Goal: Information Seeking & Learning: Get advice/opinions

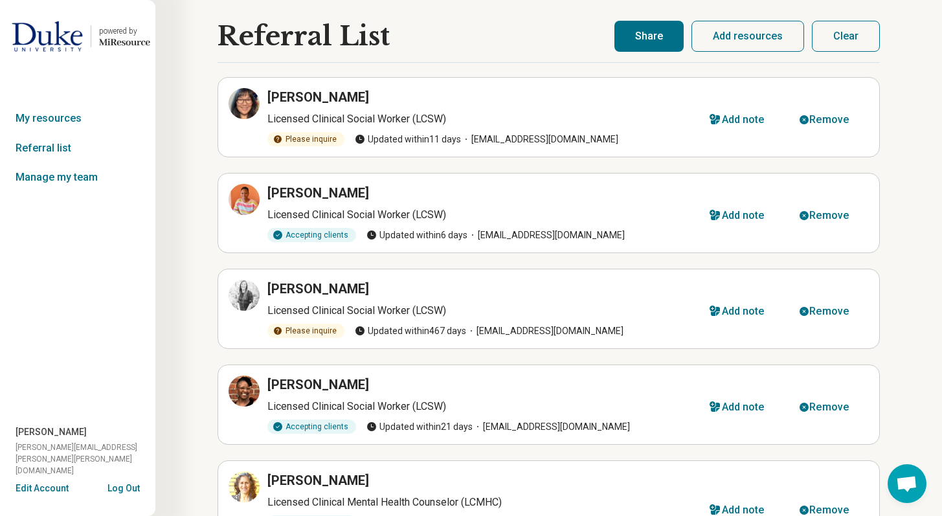
click at [911, 49] on div "Referral List [PERSON_NAME] Licensed Clinical Social Worker (LCSW) Please inqui…" at bounding box center [548, 355] width 787 height 710
click at [189, 64] on div "Referral List [PERSON_NAME] Licensed Clinical Social Worker (LCSW) Please inqui…" at bounding box center [548, 355] width 787 height 710
click at [60, 38] on img at bounding box center [47, 36] width 71 height 31
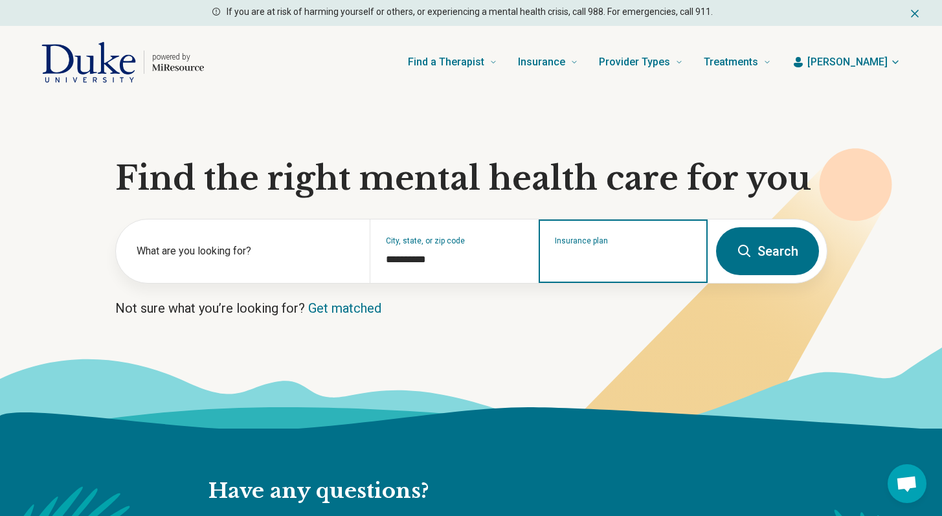
click at [567, 259] on input "Insurance plan" at bounding box center [623, 260] width 137 height 16
type input "****"
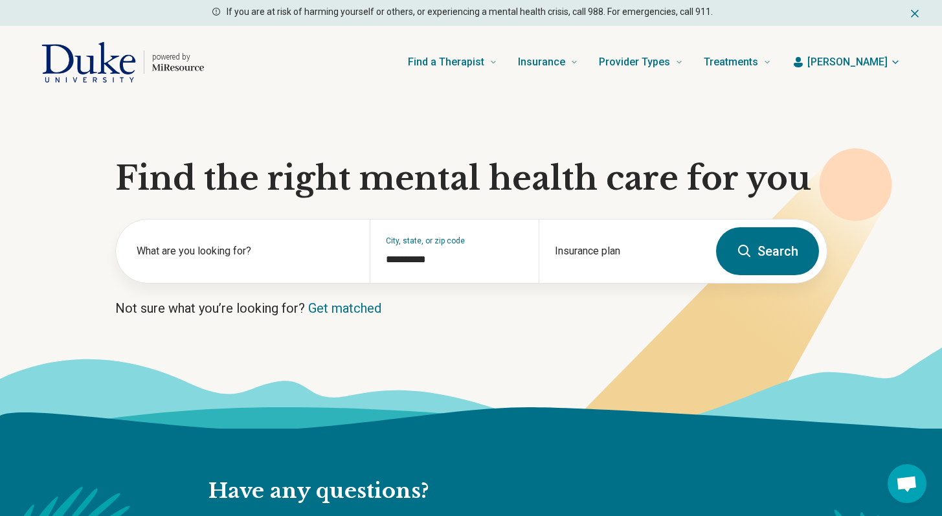
click at [756, 251] on button "Search" at bounding box center [767, 251] width 103 height 48
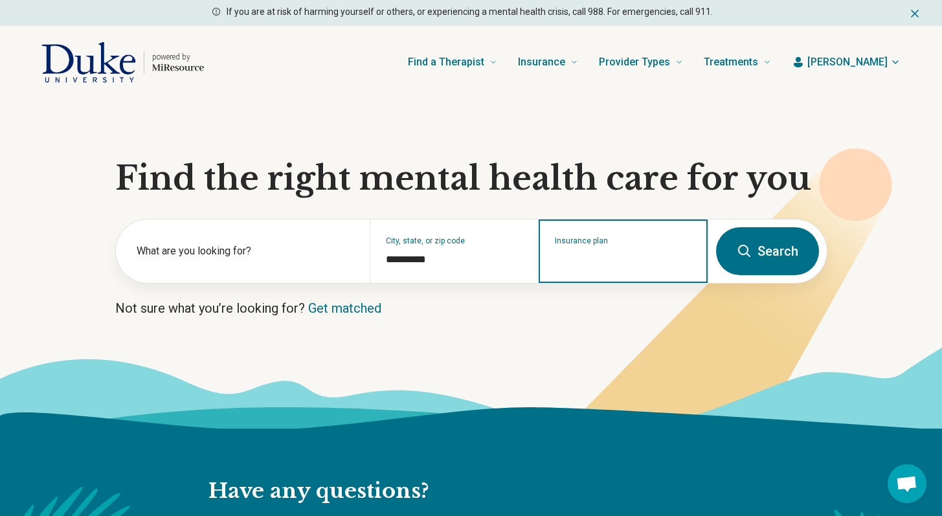
click at [626, 254] on input "Insurance plan" at bounding box center [623, 260] width 137 height 16
type input "****"
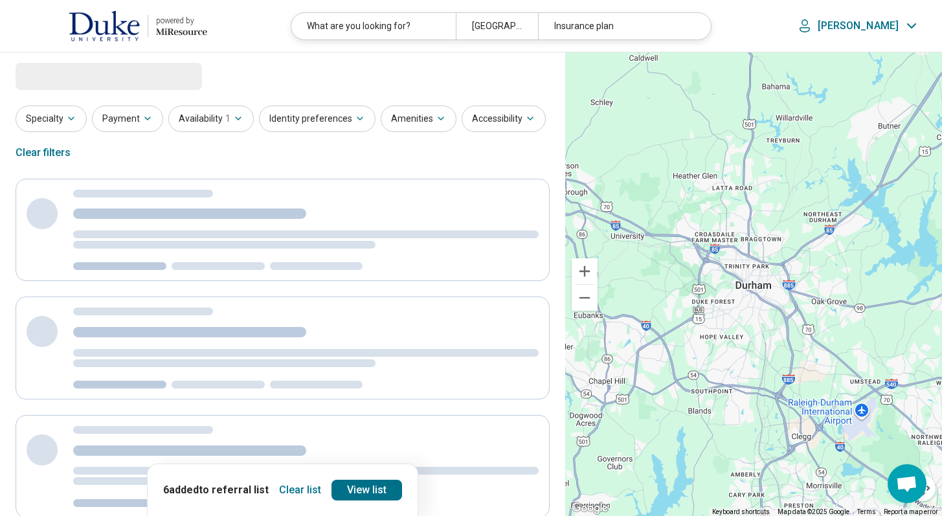
select select "***"
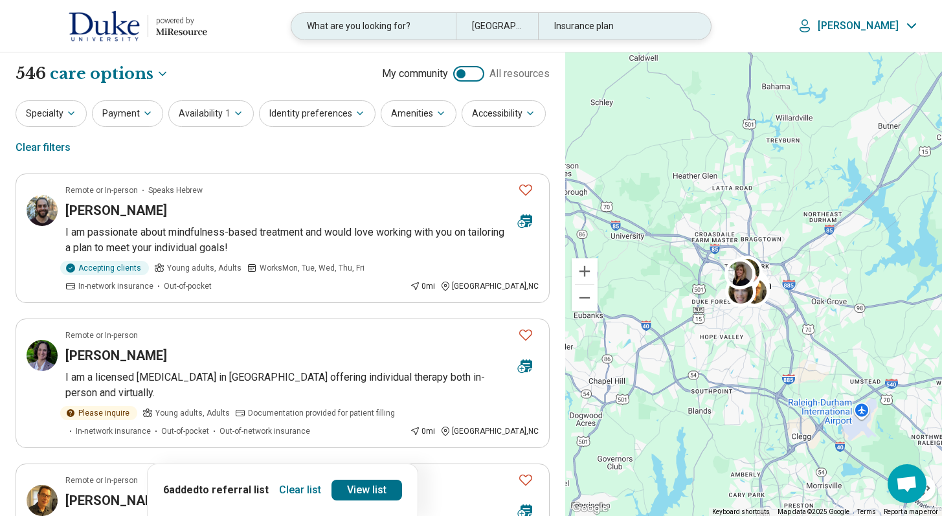
click at [619, 26] on div "Insurance plan" at bounding box center [620, 26] width 164 height 27
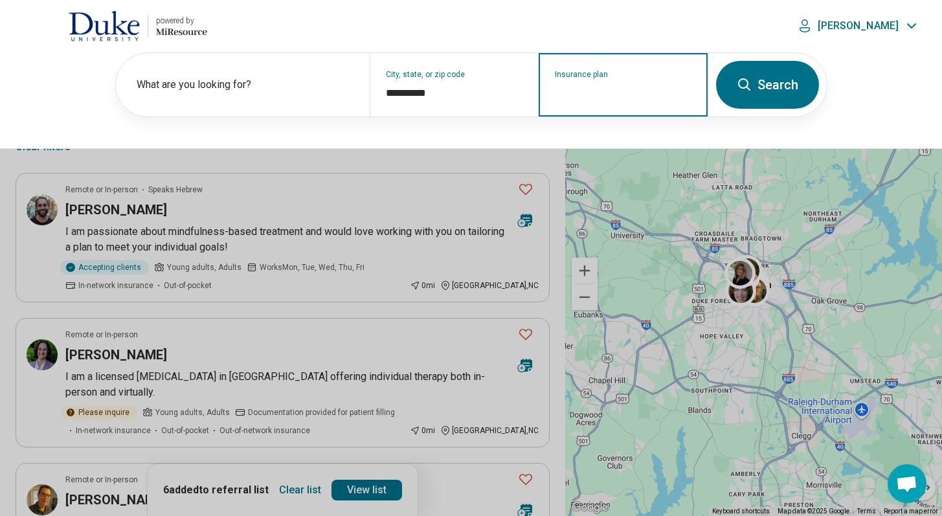
click at [593, 93] on input "Insurance plan" at bounding box center [623, 93] width 137 height 16
type input "**********"
click at [608, 140] on div "Blue Cross Blue Shield" at bounding box center [610, 141] width 140 height 26
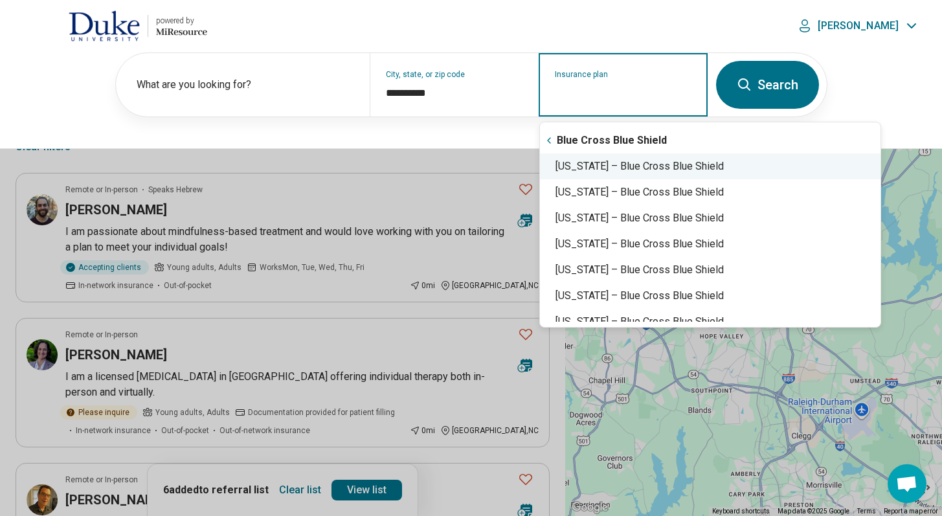
click at [599, 168] on div "[US_STATE] – Blue Cross Blue Shield" at bounding box center [710, 166] width 341 height 26
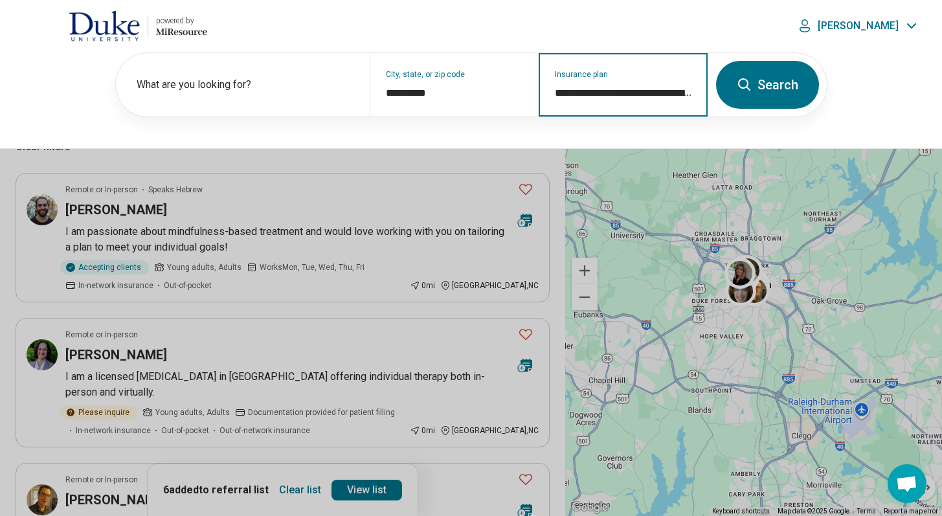
type input "**********"
click at [765, 95] on button "Search" at bounding box center [767, 85] width 103 height 48
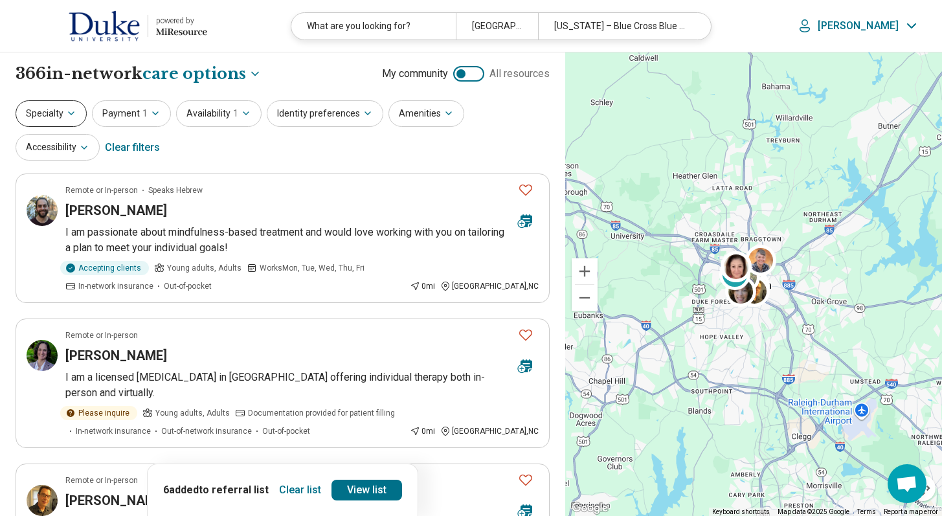
click at [57, 118] on button "Specialty" at bounding box center [51, 113] width 71 height 27
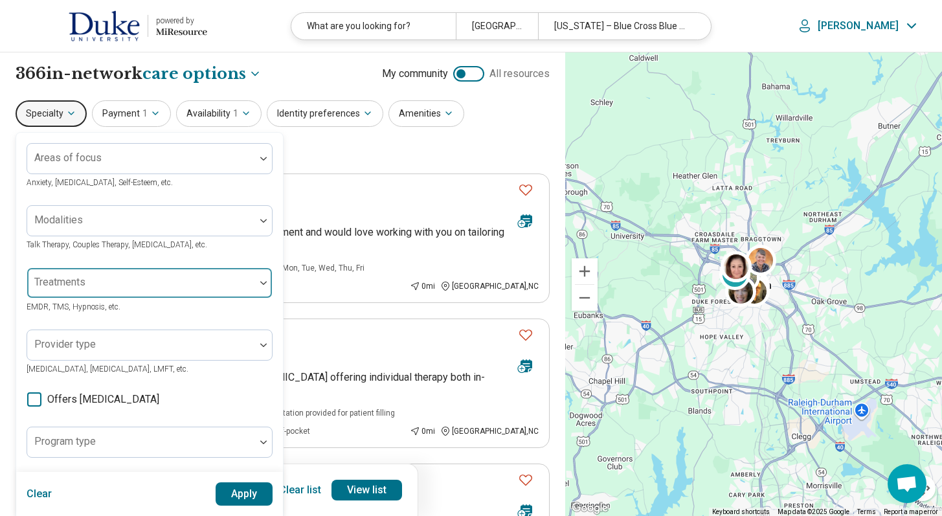
click at [94, 286] on div at bounding box center [141, 288] width 218 height 18
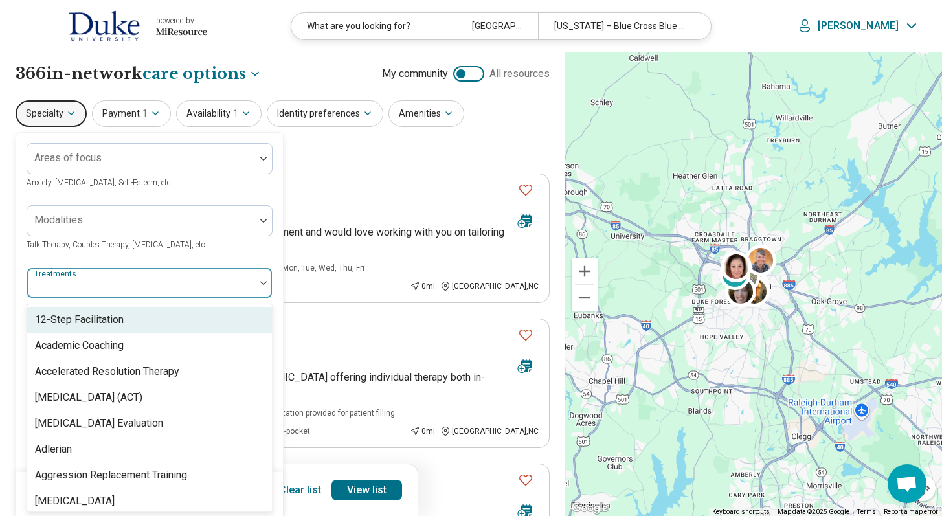
click at [126, 252] on div "Areas of focus Anxiety, [MEDICAL_DATA], Self-Esteem, etc. Modalities Talk Thera…" at bounding box center [150, 396] width 246 height 506
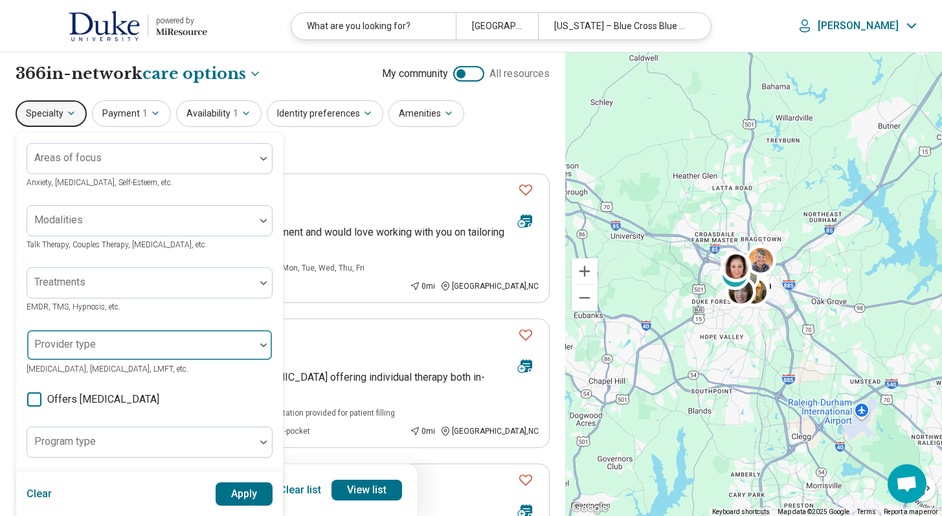
click at [107, 345] on div at bounding box center [141, 350] width 218 height 18
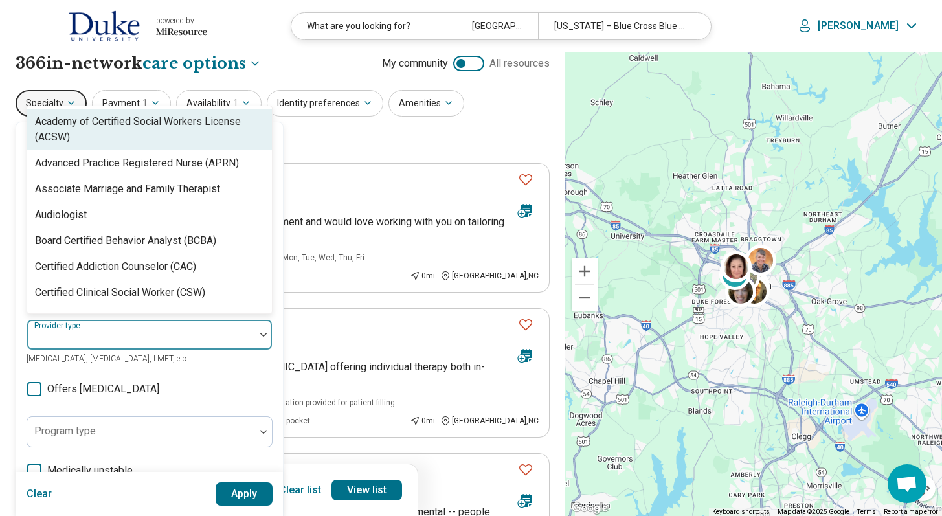
scroll to position [63, 0]
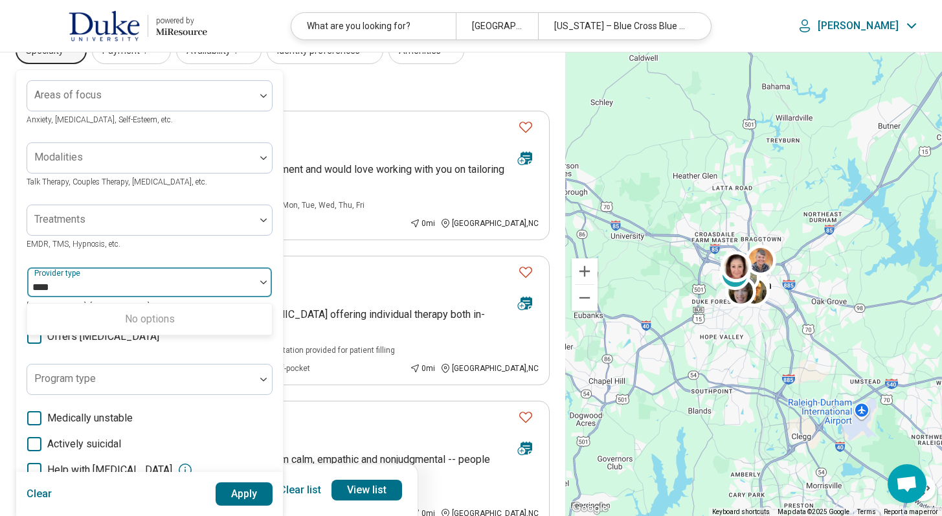
type input "****"
click at [93, 290] on div at bounding box center [141, 287] width 218 height 18
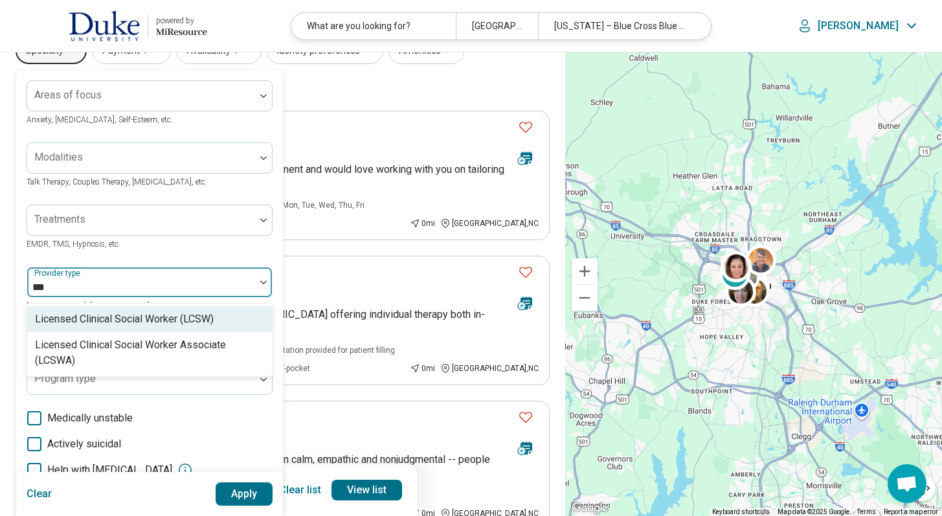
type input "****"
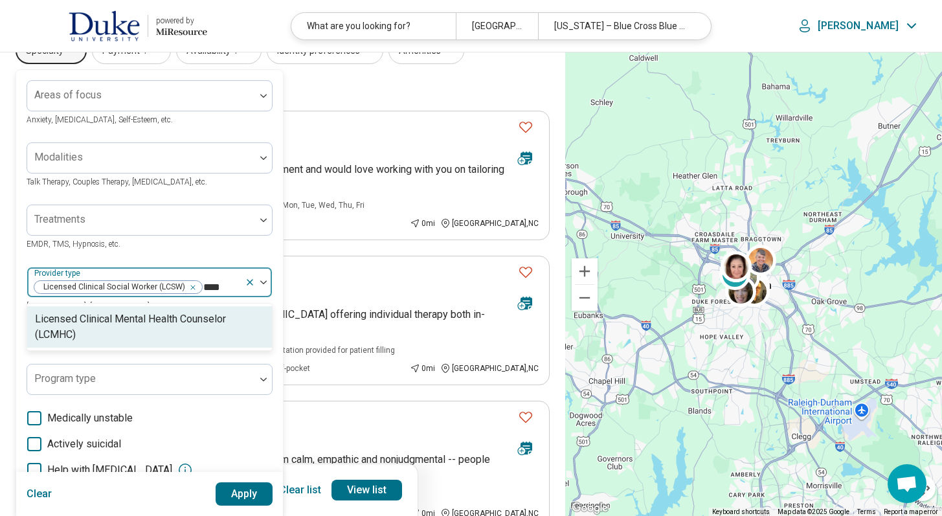
type input "*****"
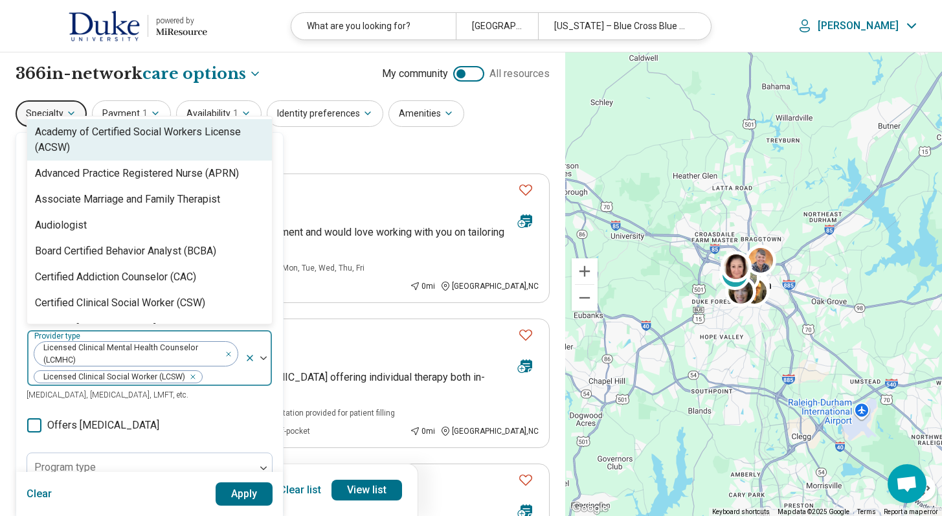
type input "*"
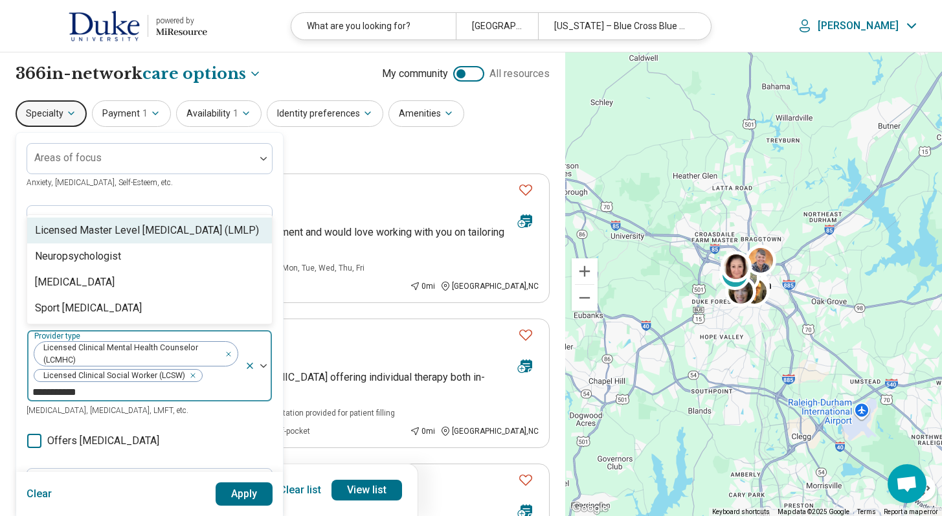
type input "**********"
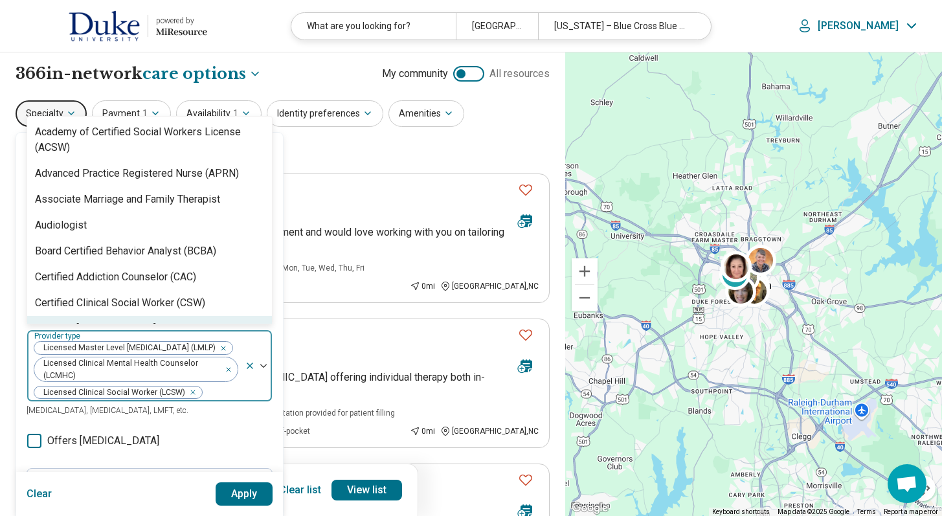
click at [213, 347] on div "Remove [object Object]" at bounding box center [221, 349] width 16 height 16
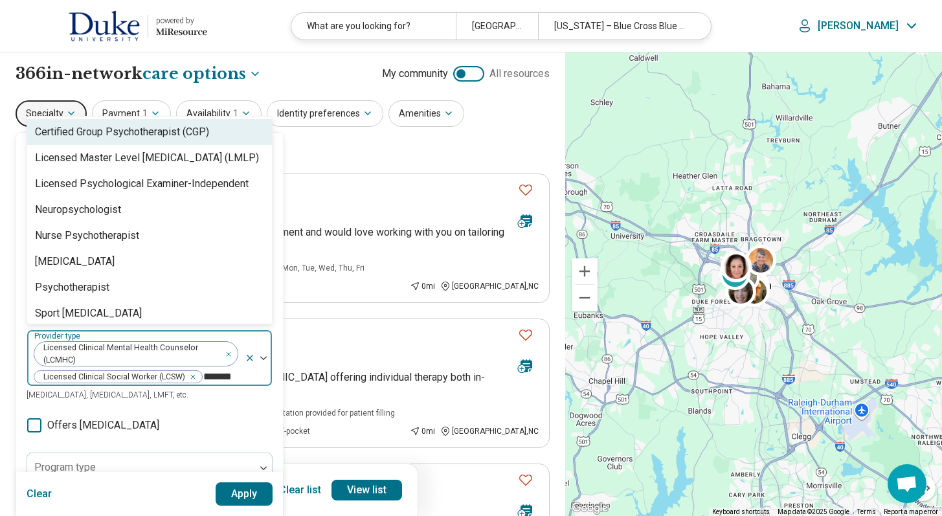
type input "********"
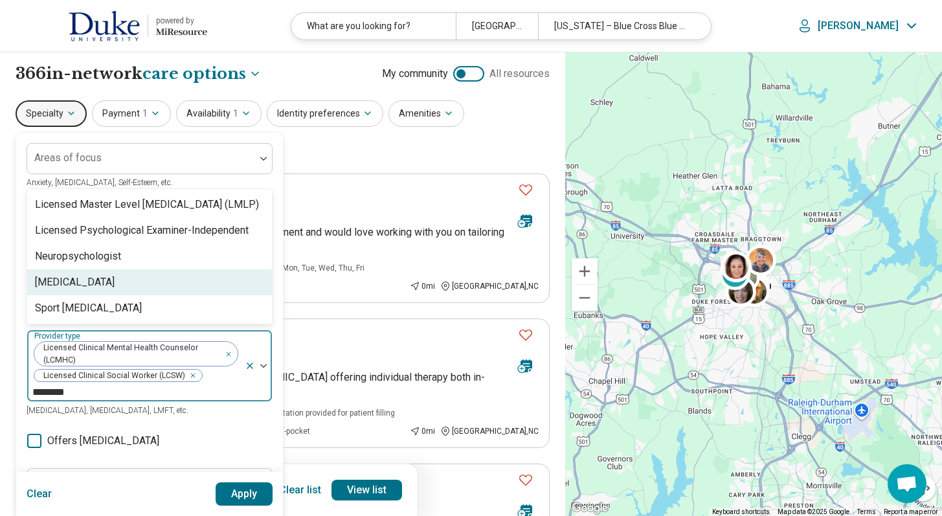
click at [67, 287] on div "[MEDICAL_DATA]" at bounding box center [75, 283] width 80 height 16
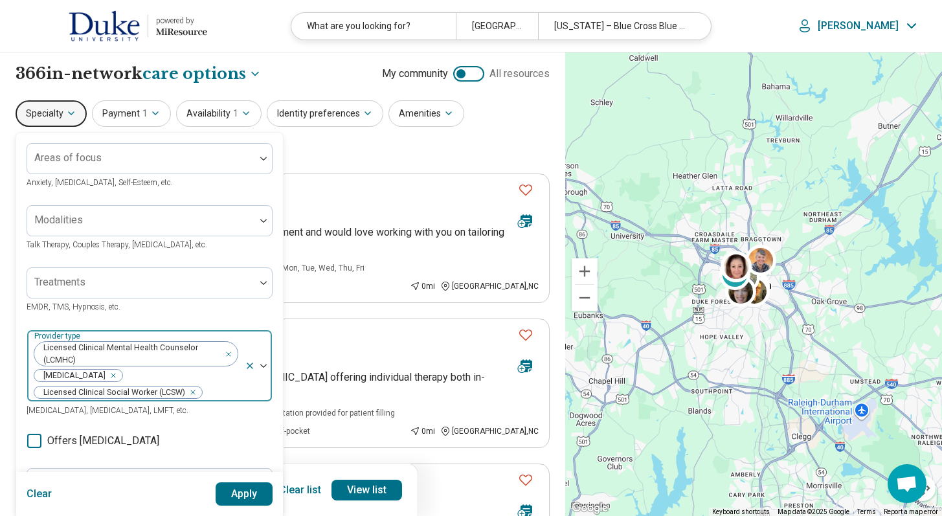
click at [225, 389] on div at bounding box center [221, 392] width 36 height 18
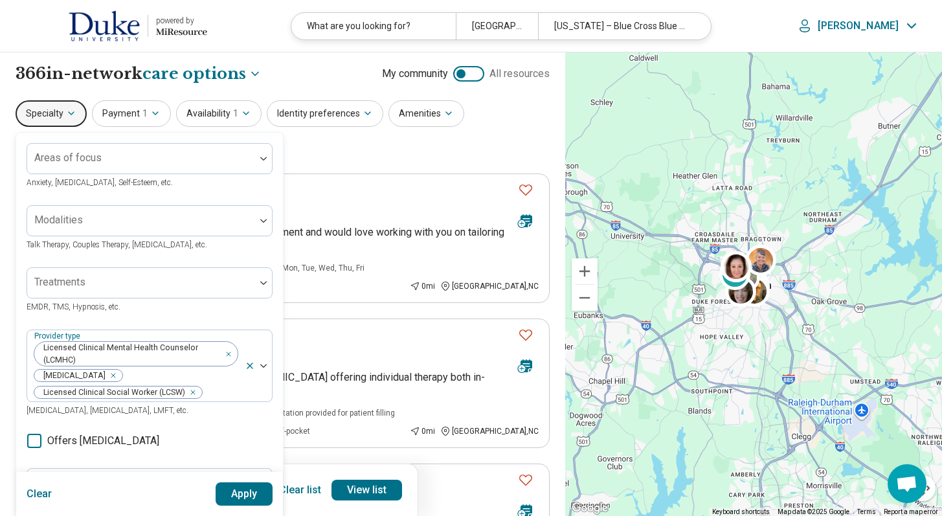
click at [243, 491] on button "Apply" at bounding box center [245, 493] width 58 height 23
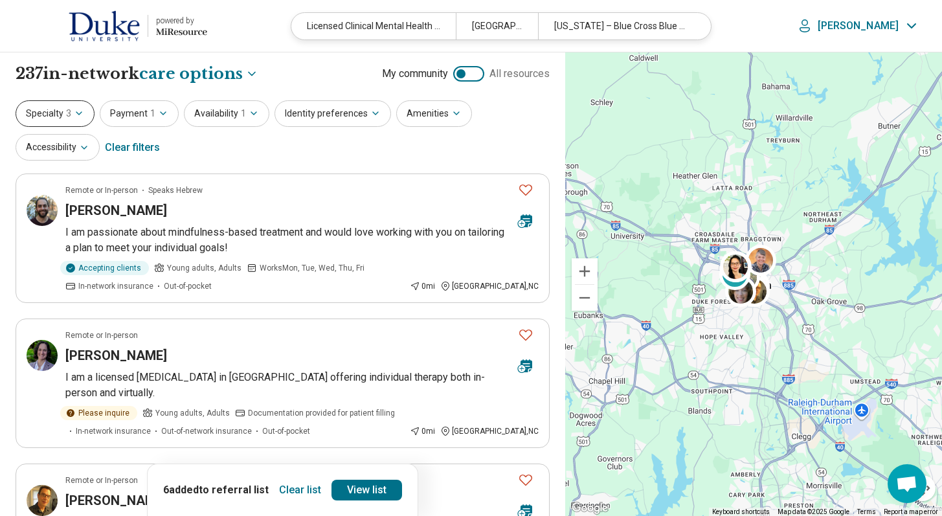
click at [74, 116] on icon "button" at bounding box center [79, 113] width 10 height 10
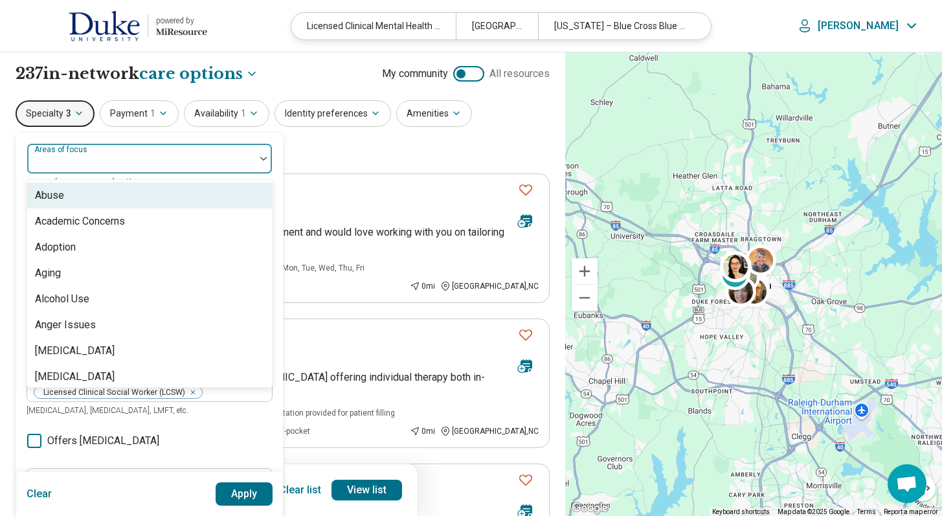
click at [107, 153] on div at bounding box center [141, 158] width 228 height 28
type input "**"
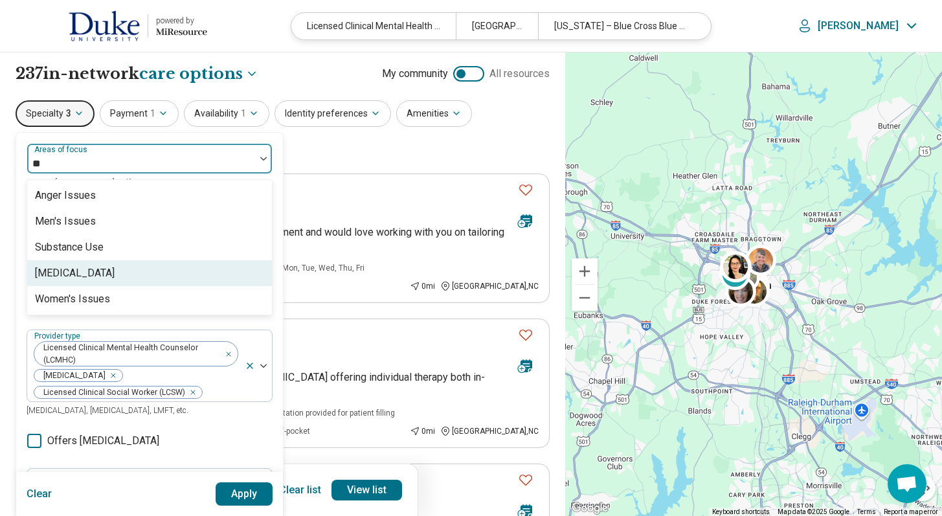
click at [128, 270] on div "[MEDICAL_DATA]" at bounding box center [149, 273] width 245 height 26
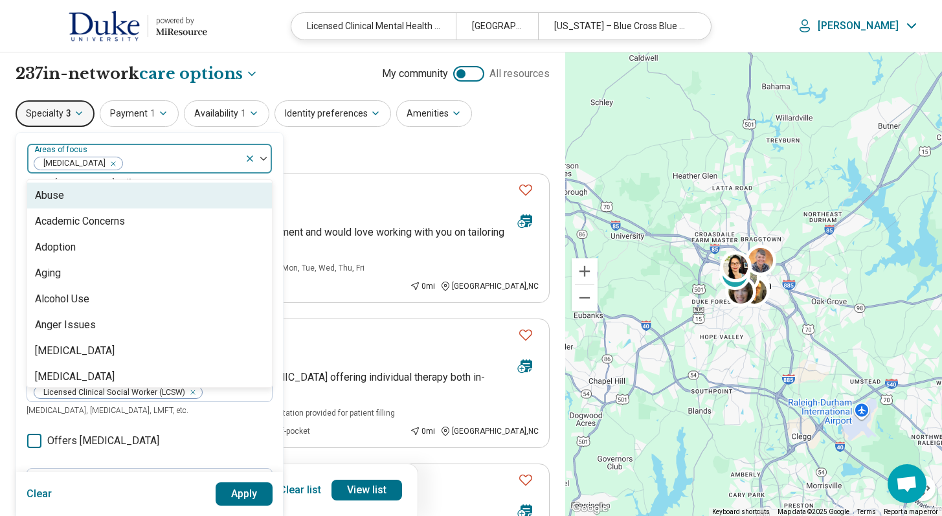
click at [179, 157] on div at bounding box center [182, 164] width 116 height 18
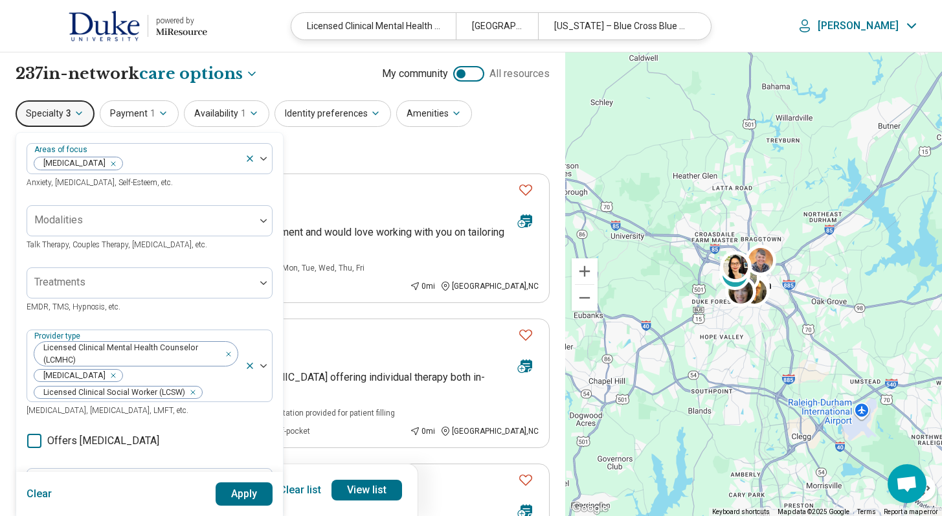
click at [249, 501] on button "Apply" at bounding box center [245, 493] width 58 height 23
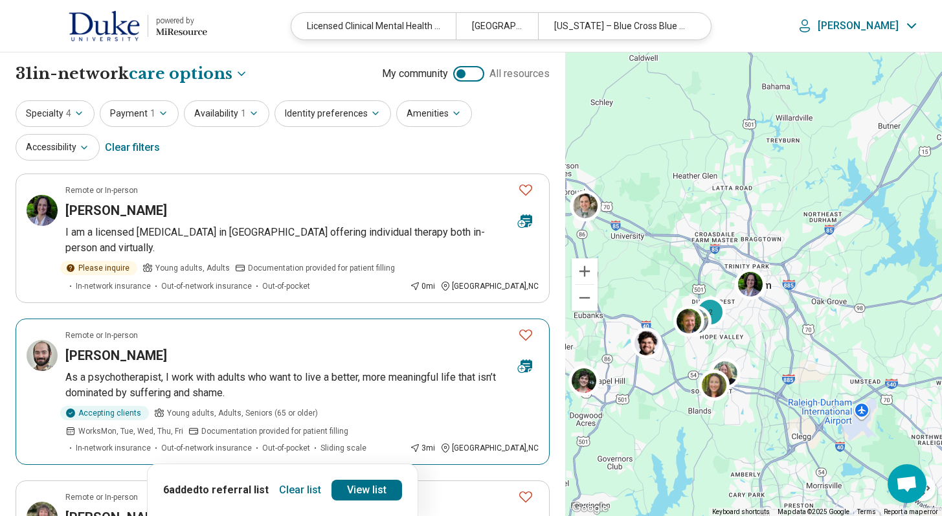
click at [523, 327] on icon "Favorite" at bounding box center [526, 335] width 16 height 16
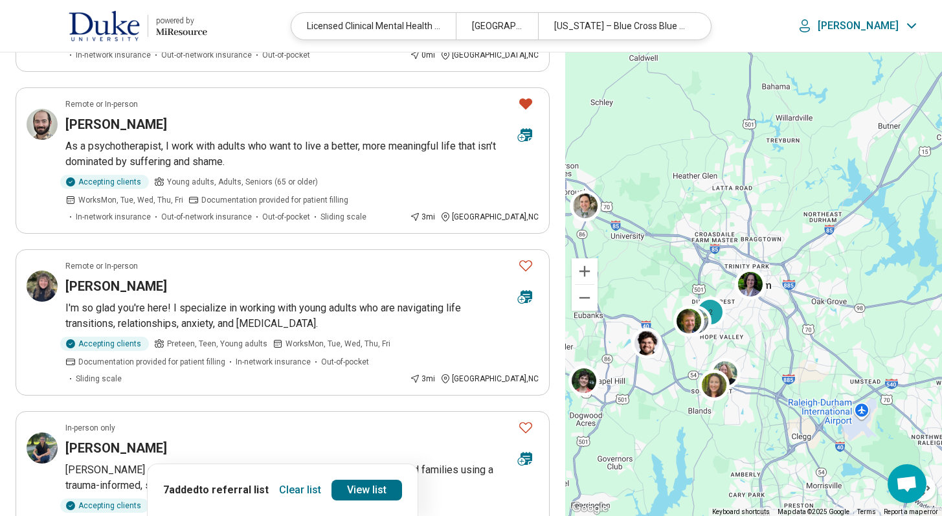
scroll to position [264, 0]
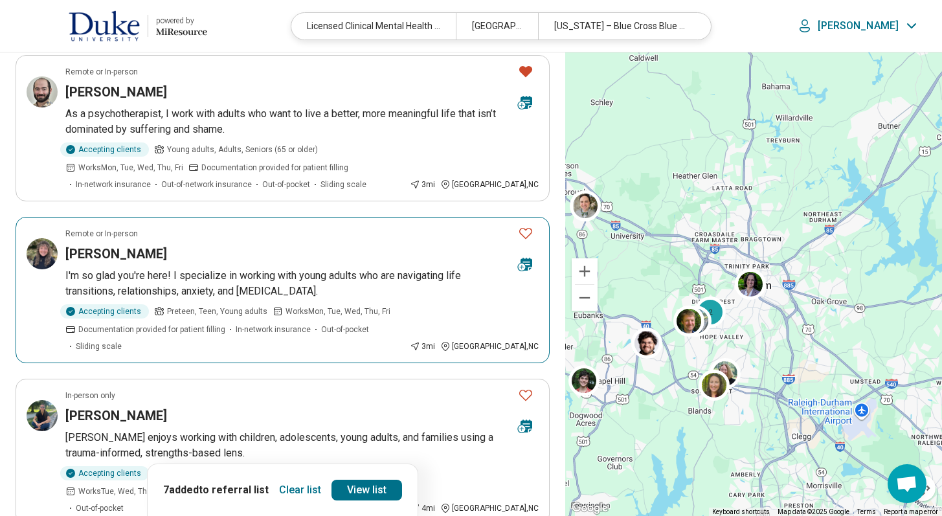
click at [531, 225] on icon "Favorite" at bounding box center [526, 233] width 16 height 16
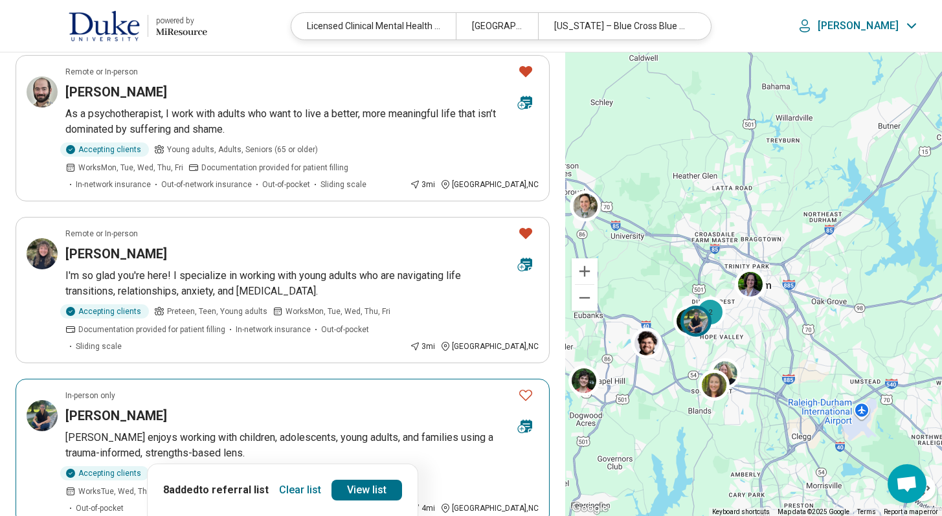
click at [528, 387] on icon "Favorite" at bounding box center [526, 395] width 16 height 16
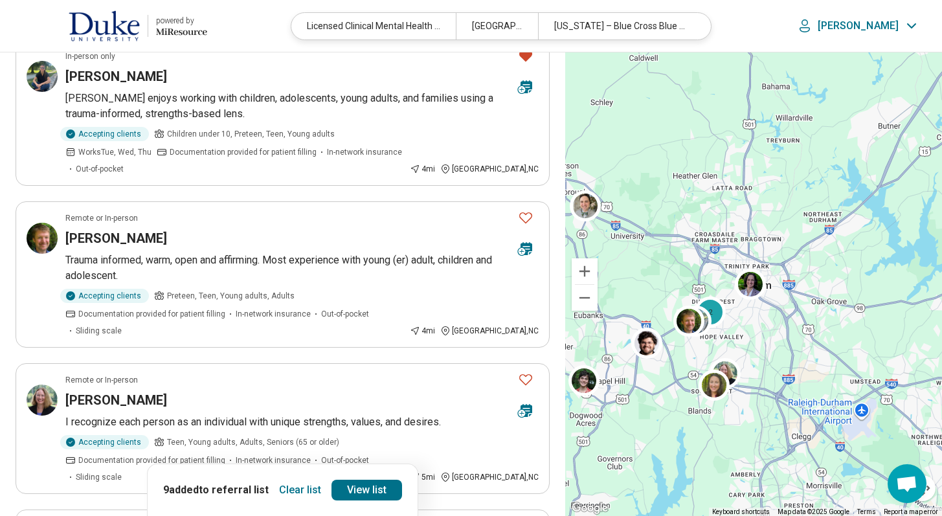
scroll to position [624, 0]
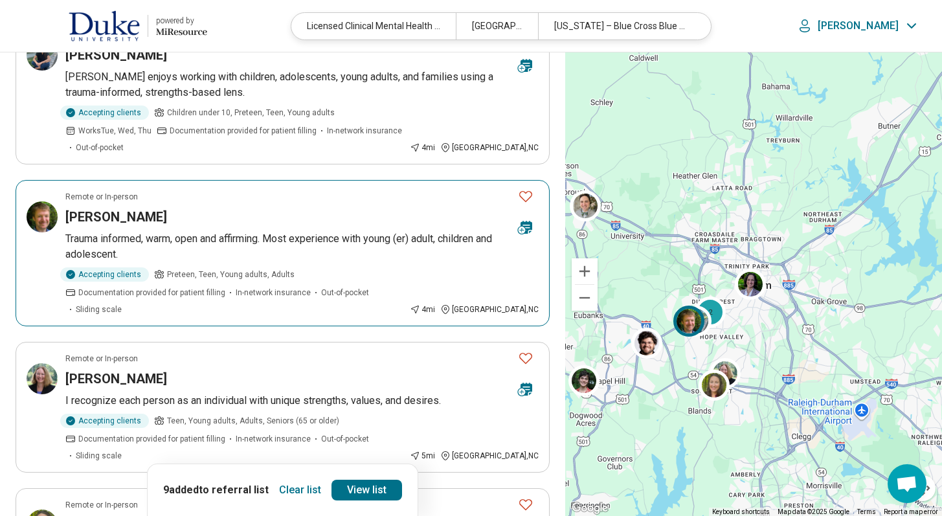
click at [530, 191] on icon "Favorite" at bounding box center [525, 196] width 13 height 11
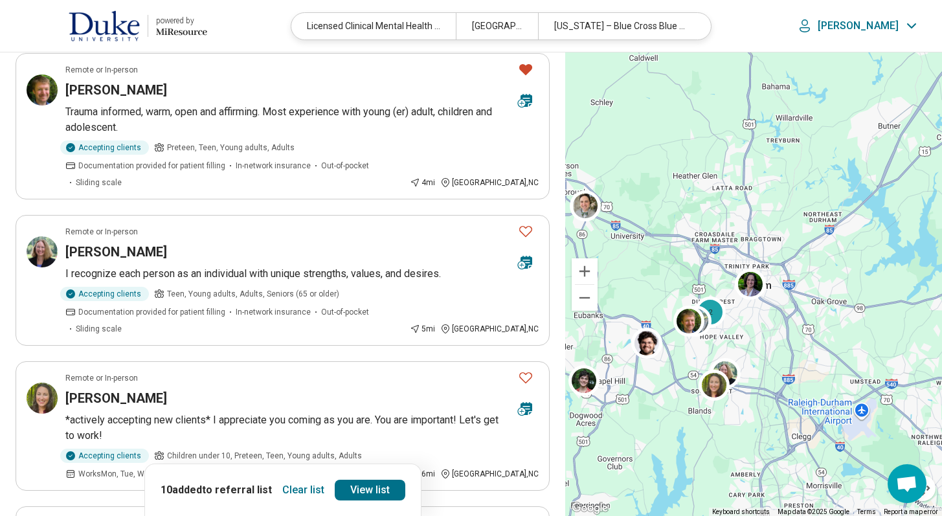
scroll to position [780, 0]
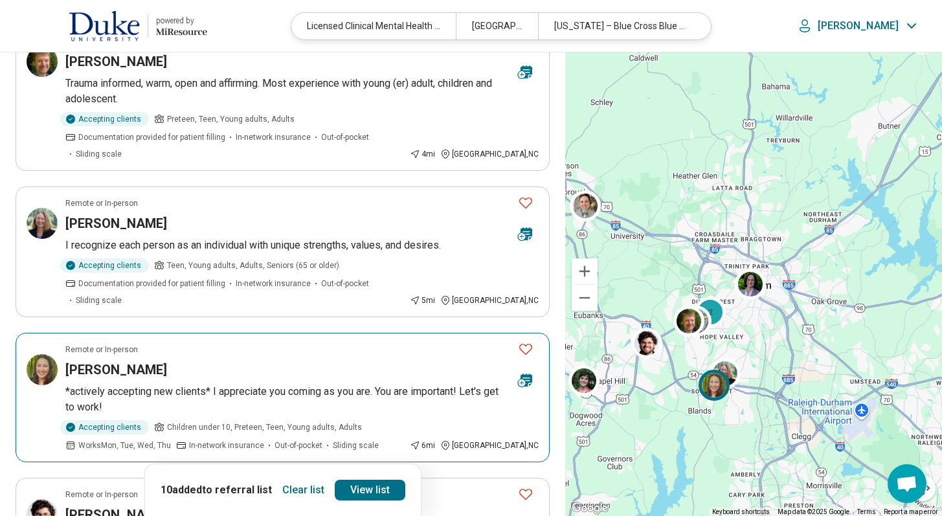
click at [526, 344] on icon "Favorite" at bounding box center [525, 349] width 13 height 11
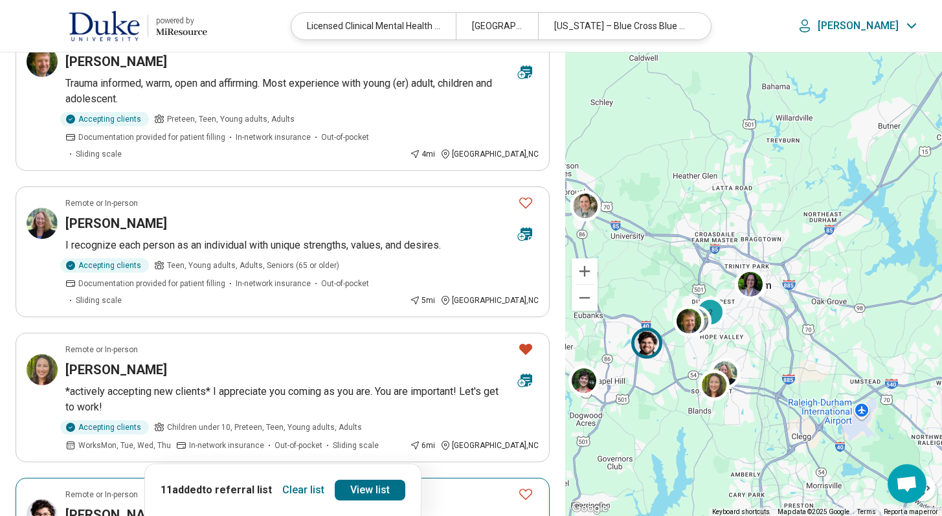
click at [526, 486] on icon "Favorite" at bounding box center [526, 494] width 16 height 16
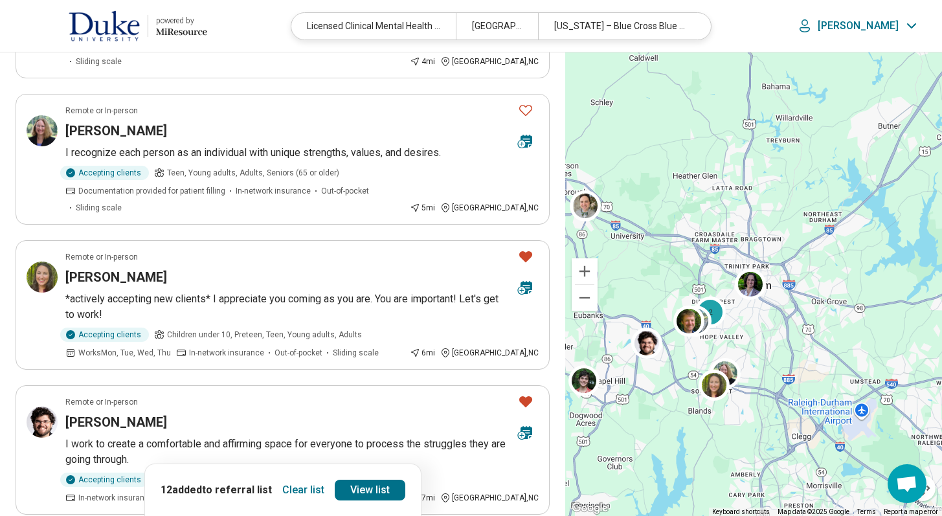
scroll to position [875, 0]
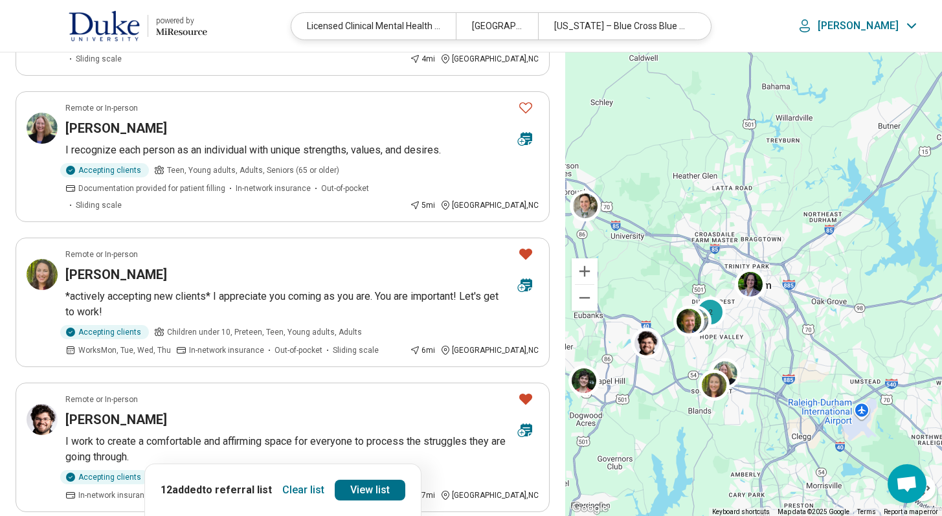
click at [313, 495] on button "Clear list" at bounding box center [303, 490] width 52 height 21
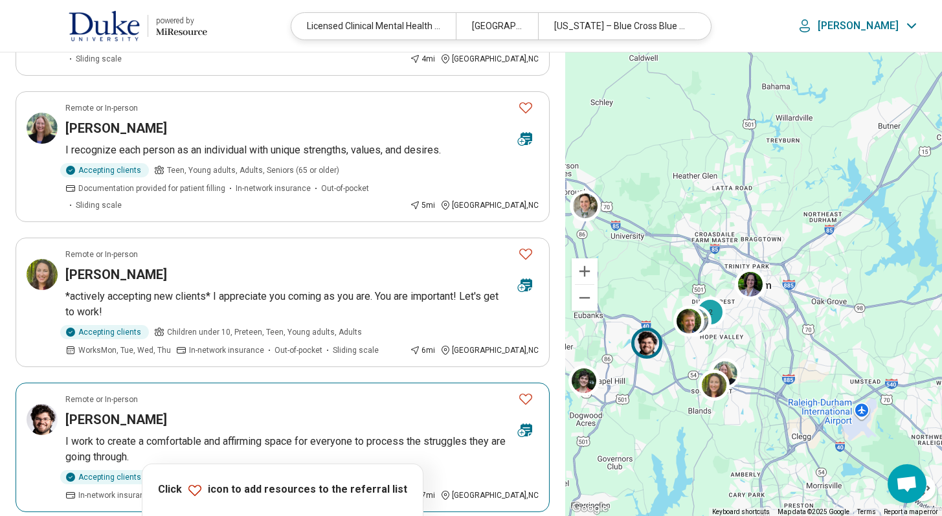
click at [528, 391] on icon "Favorite" at bounding box center [526, 399] width 16 height 16
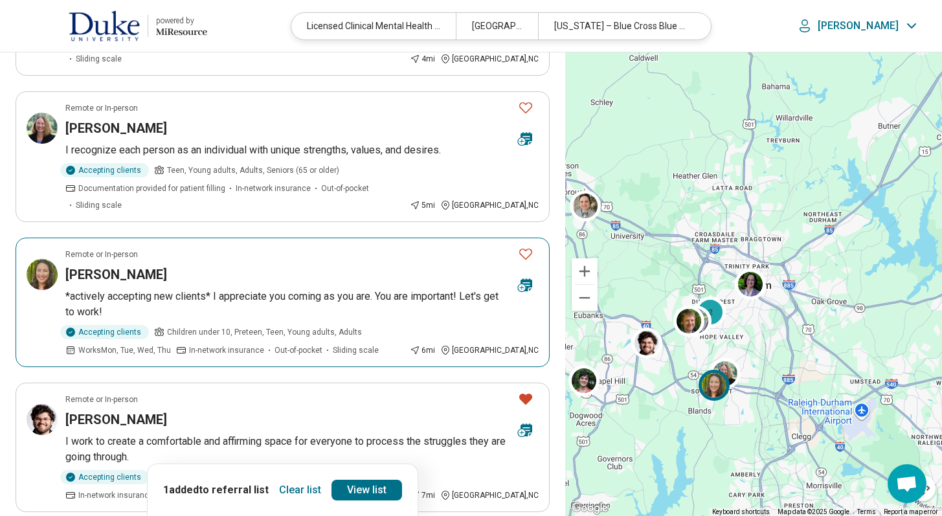
click at [530, 246] on icon "Favorite" at bounding box center [526, 254] width 16 height 16
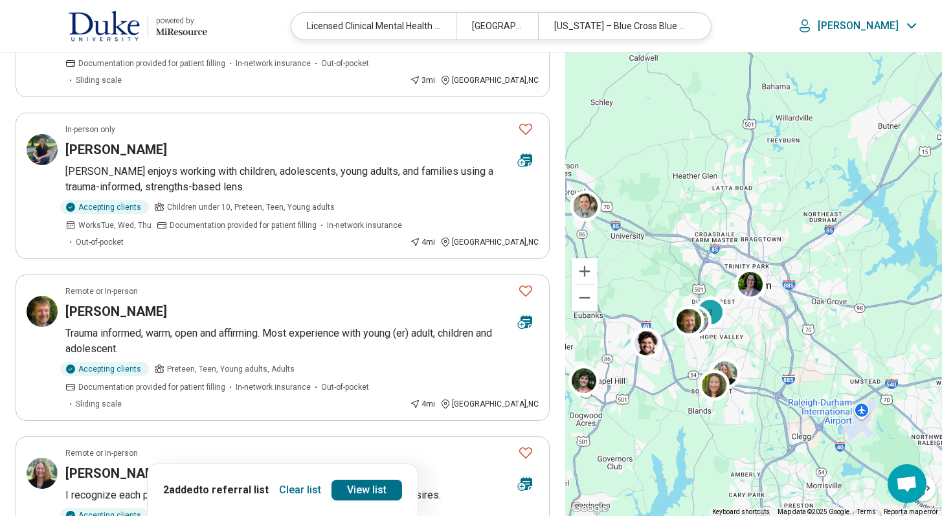
scroll to position [528, 0]
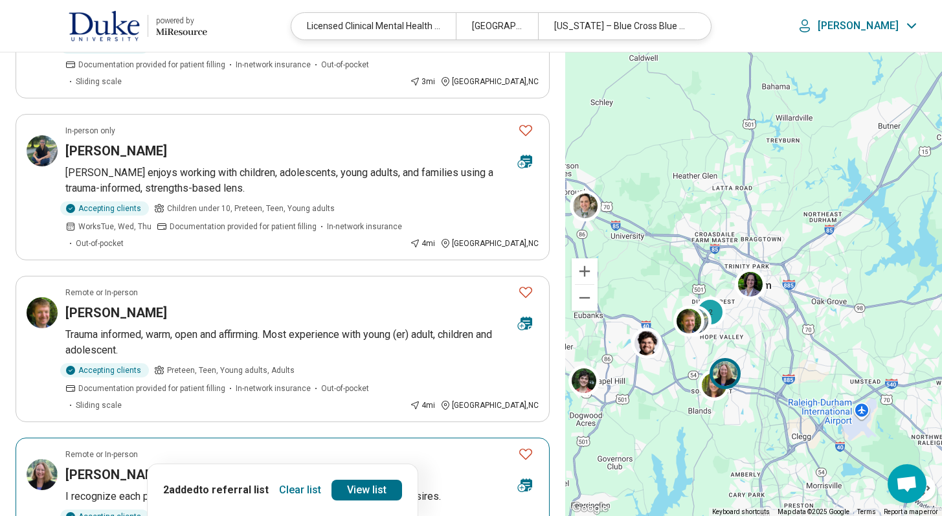
click at [526, 446] on icon "Favorite" at bounding box center [526, 454] width 16 height 16
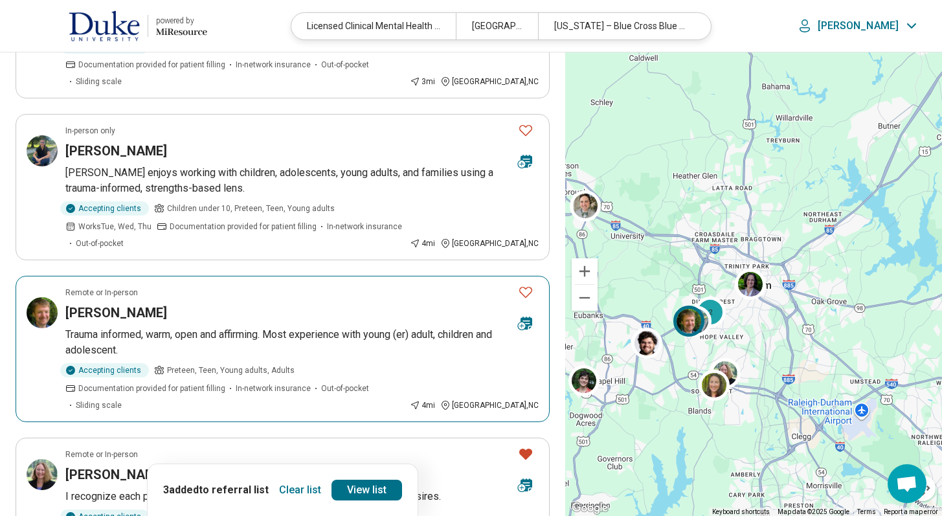
click at [526, 284] on icon "Favorite" at bounding box center [526, 292] width 16 height 16
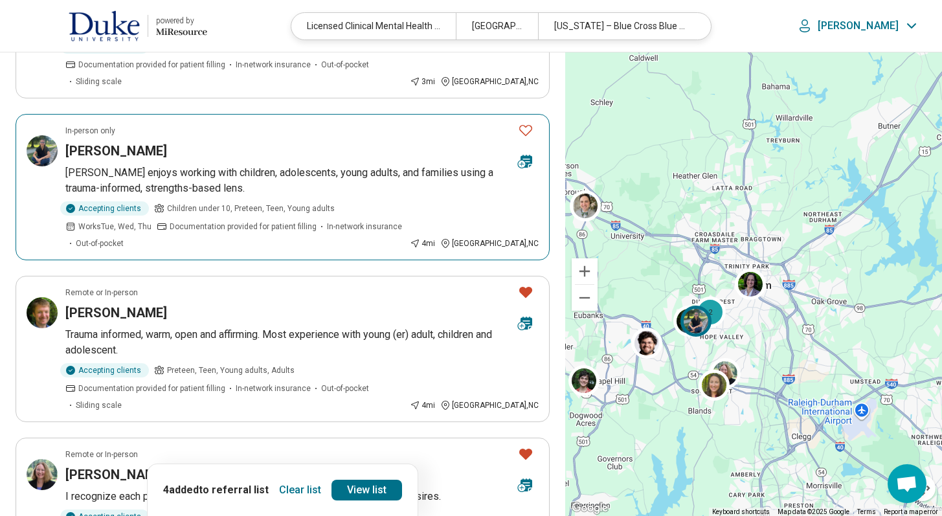
click at [528, 125] on icon "Favorite" at bounding box center [525, 130] width 13 height 11
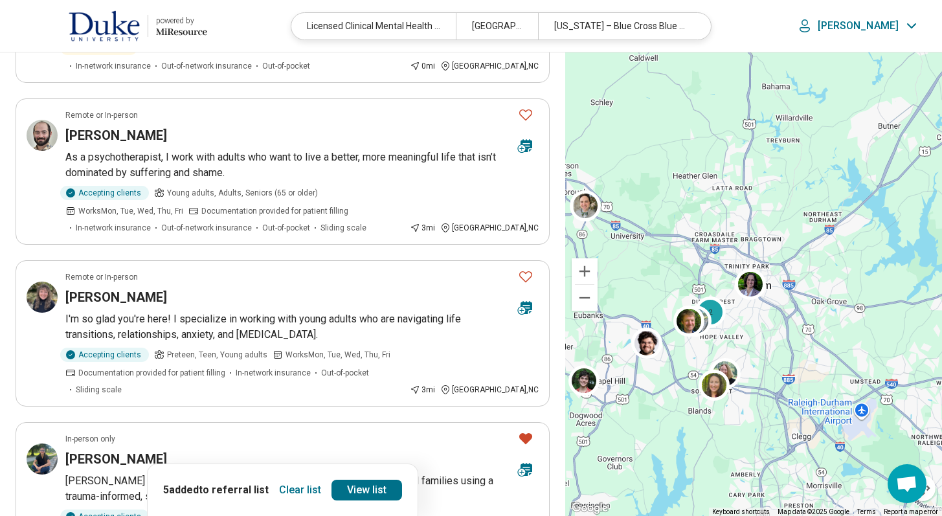
scroll to position [207, 0]
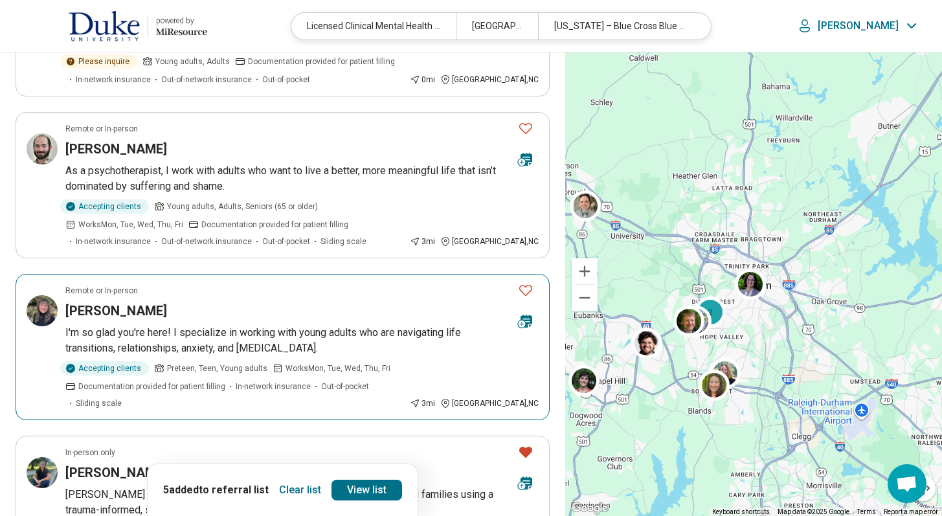
click at [526, 282] on icon "Favorite" at bounding box center [526, 290] width 16 height 16
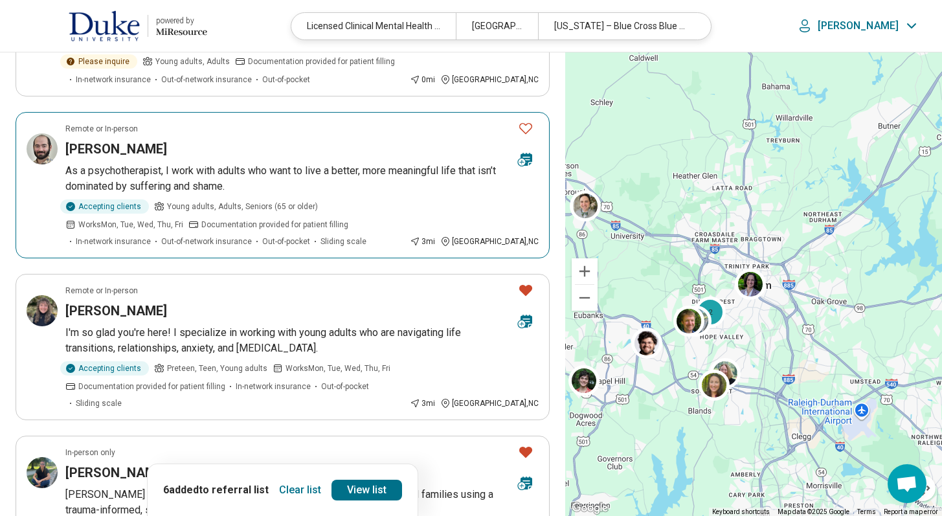
click at [525, 120] on icon "Favorite" at bounding box center [526, 128] width 16 height 16
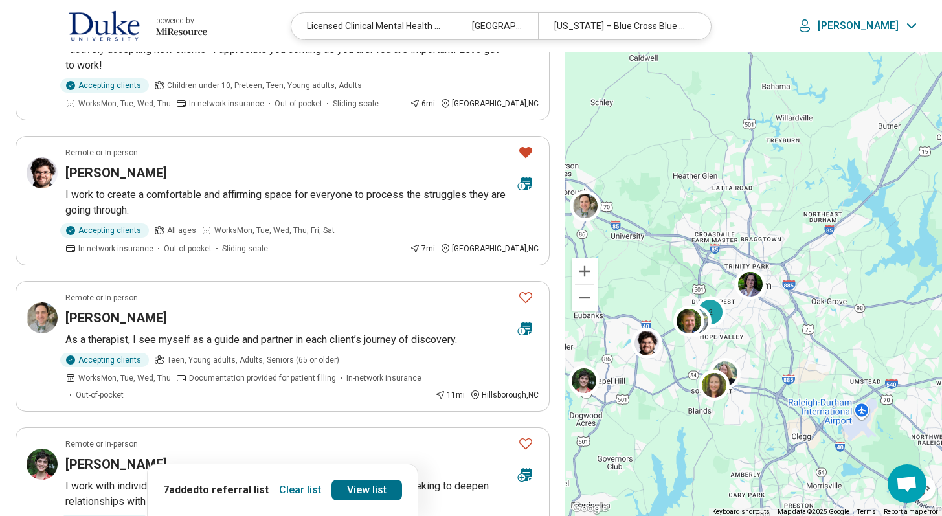
scroll to position [1140, 0]
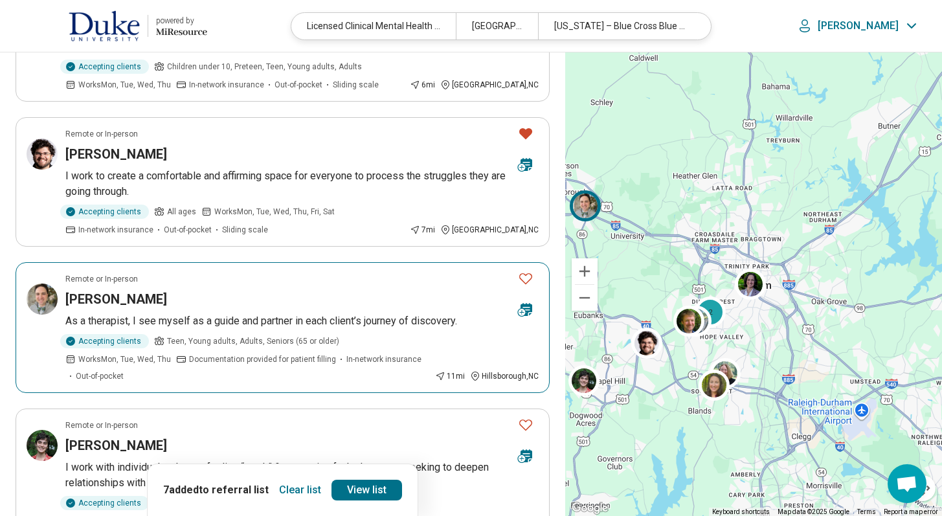
click at [526, 271] on icon "Favorite" at bounding box center [526, 279] width 16 height 16
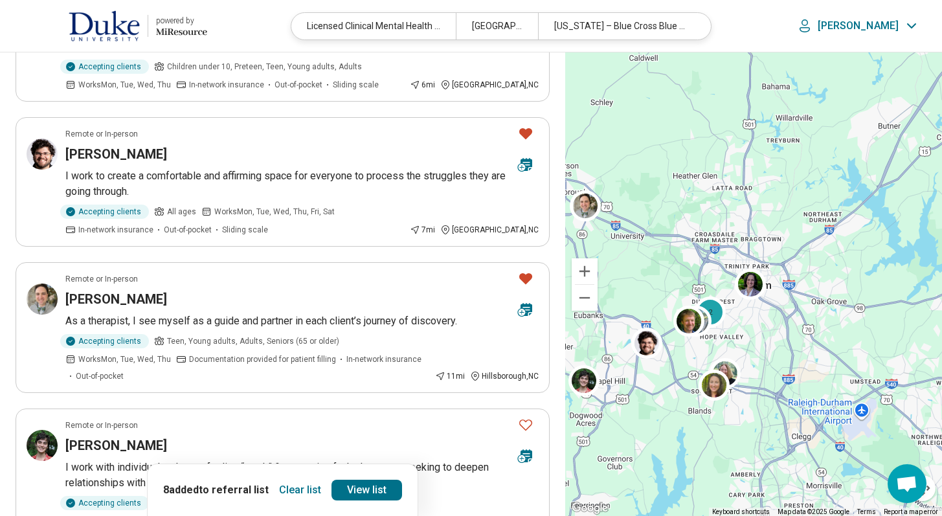
click at [377, 478] on div "Clear list 8 added to referral list View list" at bounding box center [282, 490] width 271 height 52
click at [377, 487] on link "View list" at bounding box center [367, 490] width 71 height 21
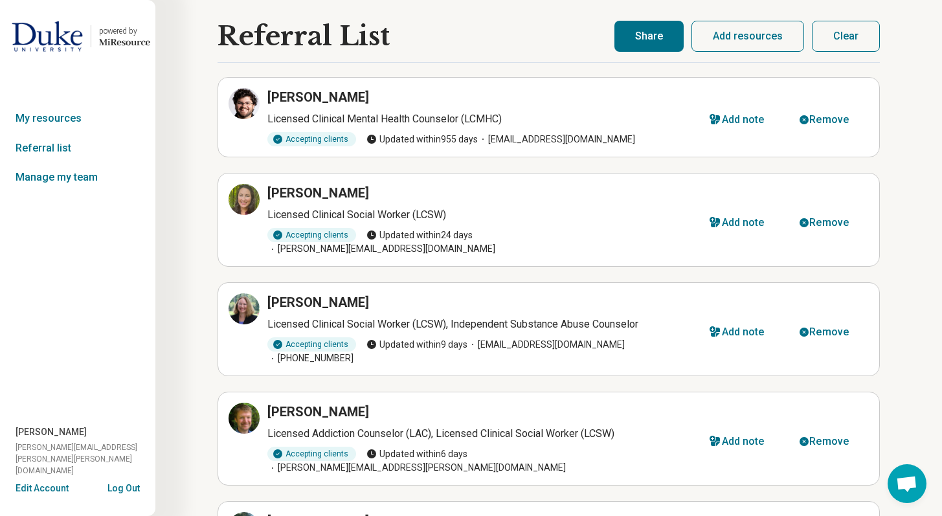
click at [641, 54] on main "Referral List [PERSON_NAME] Licensed Clinical Mental Health Counselor (LCMHC) A…" at bounding box center [549, 478] width 662 height 914
click at [646, 36] on button "Share" at bounding box center [648, 36] width 69 height 31
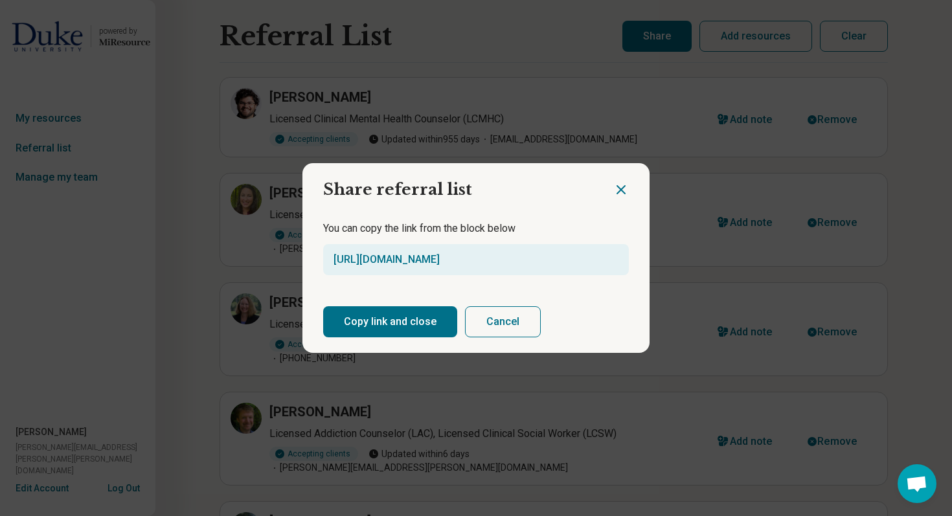
click at [401, 320] on button "Copy link and close" at bounding box center [390, 321] width 134 height 31
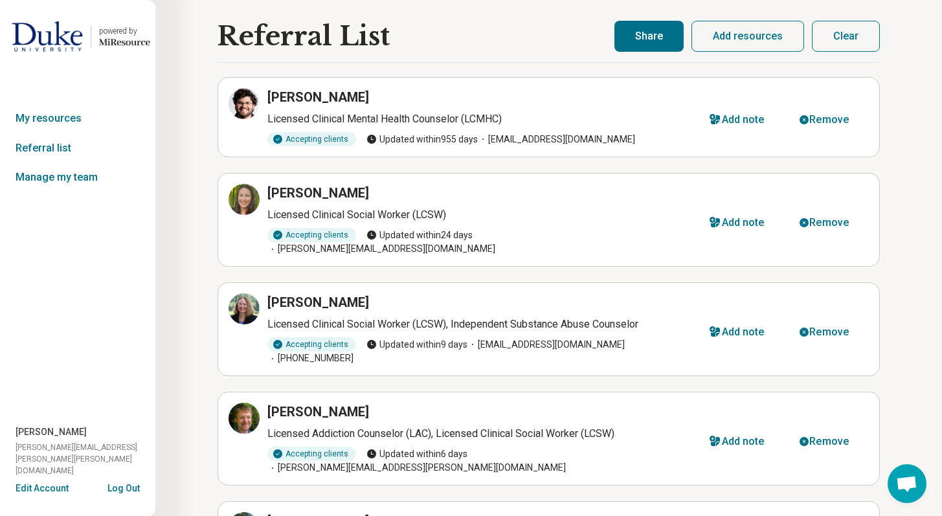
click at [643, 31] on button "Share" at bounding box center [648, 36] width 69 height 31
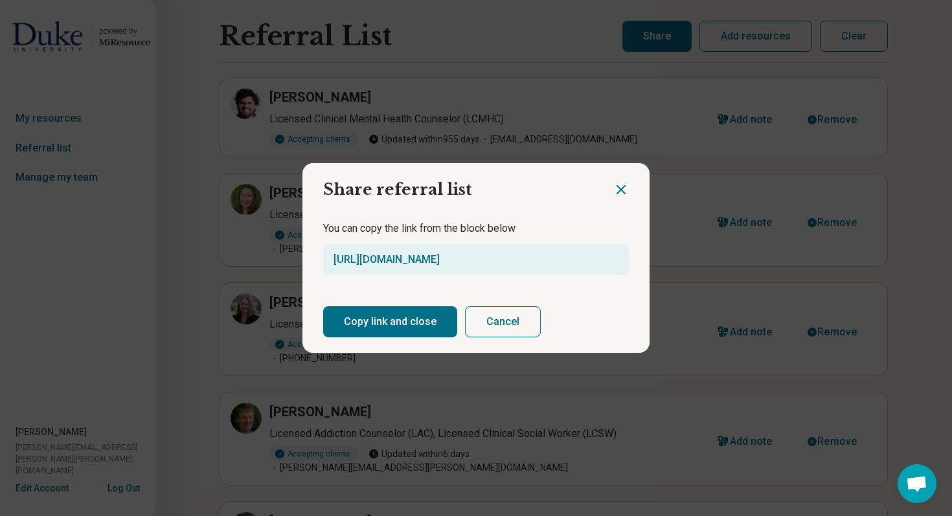
click at [401, 319] on button "Copy link and close" at bounding box center [390, 321] width 134 height 31
